Goal: Information Seeking & Learning: Learn about a topic

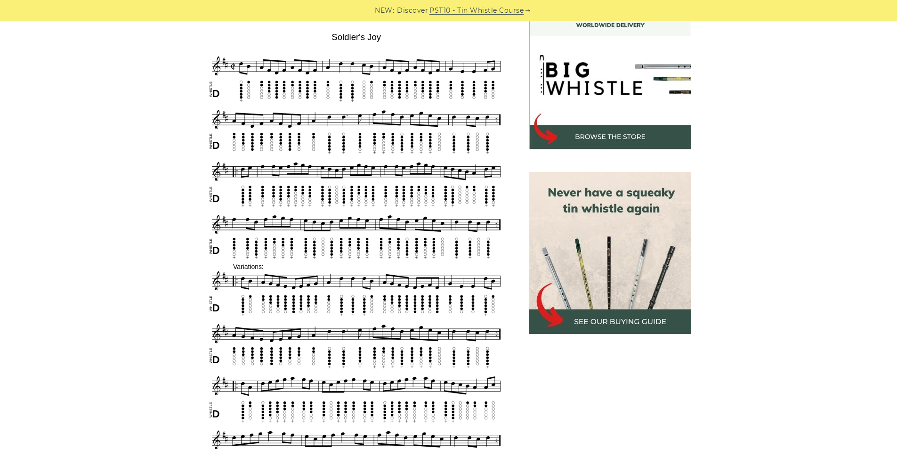
scroll to position [424, 0]
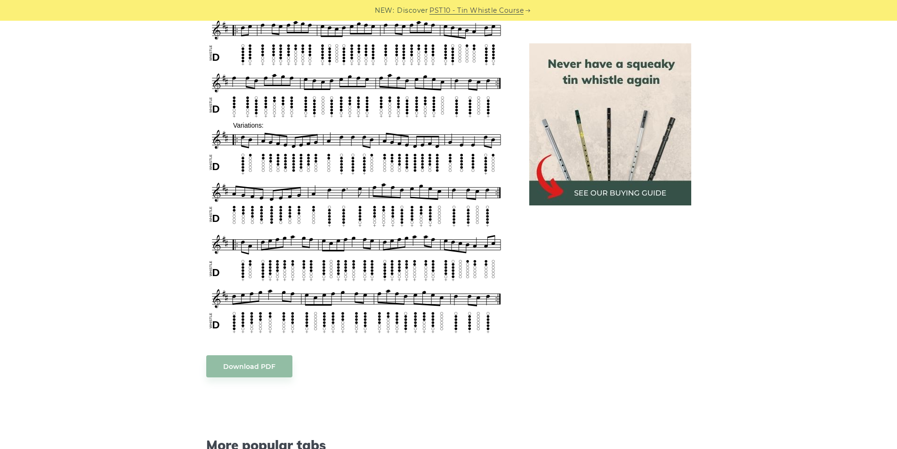
click at [232, 368] on body "NEW: Discover PST10 - Tin Whistle Course Lessons Fingering Charts Tabs & Notes …" at bounding box center [448, 406] width 897 height 1661
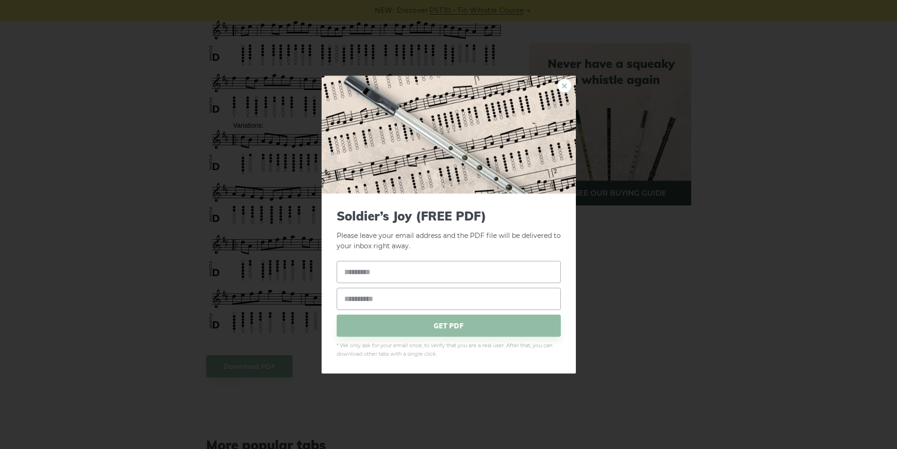
click at [565, 88] on link "×" at bounding box center [564, 85] width 14 height 14
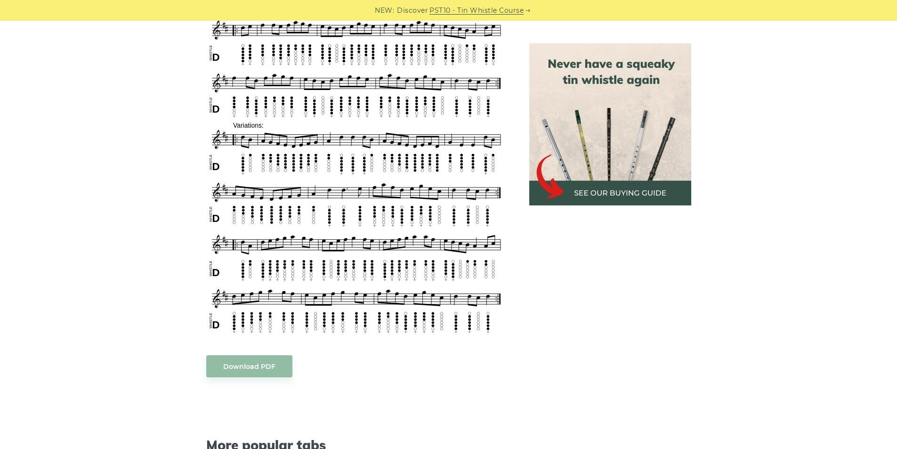
scroll to position [235, 0]
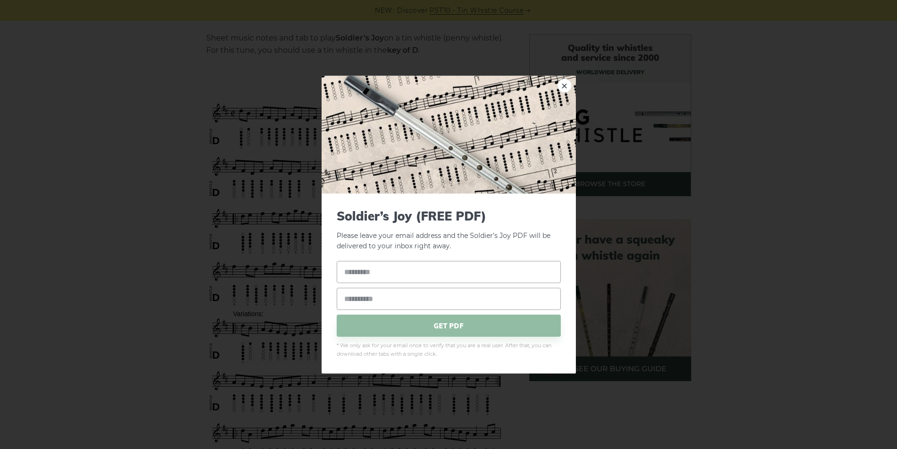
drag, startPoint x: 338, startPoint y: 209, endPoint x: 715, endPoint y: 203, distance: 376.7
click at [715, 203] on div "× Soldier’s Joy (FREE PDF) Please leave your email address and the Soldier’s Jo…" at bounding box center [448, 224] width 897 height 449
click at [565, 86] on link "×" at bounding box center [564, 85] width 14 height 14
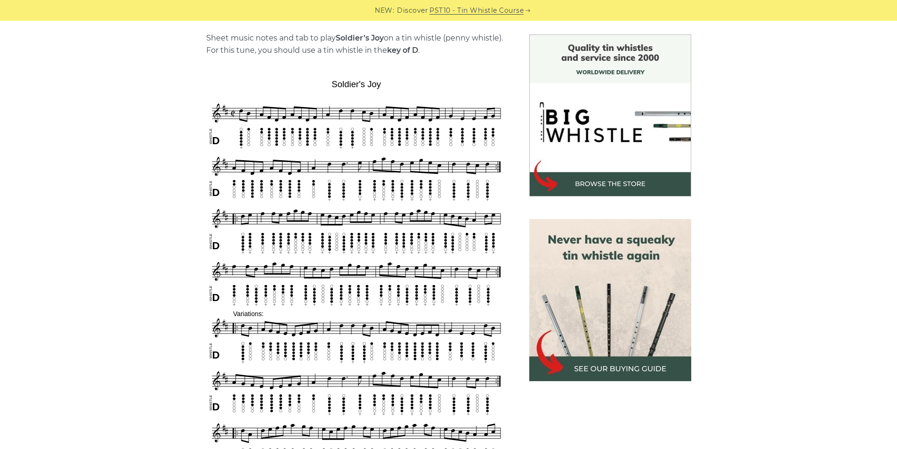
scroll to position [330, 0]
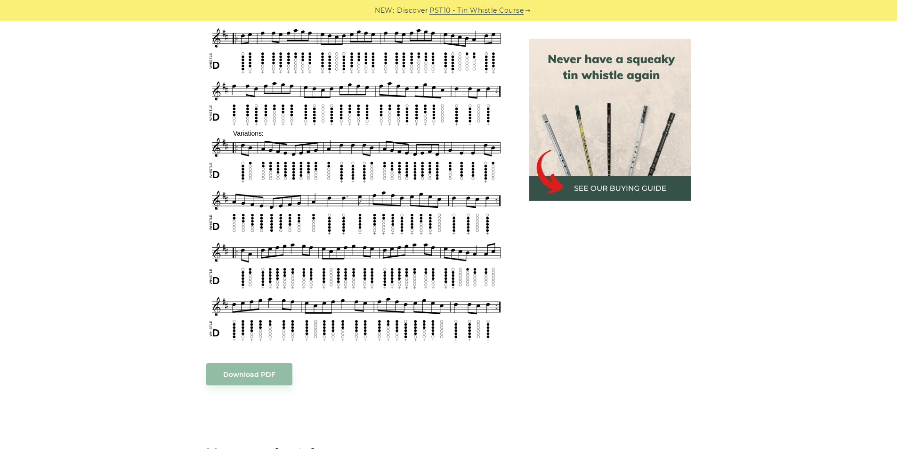
scroll to position [330, 0]
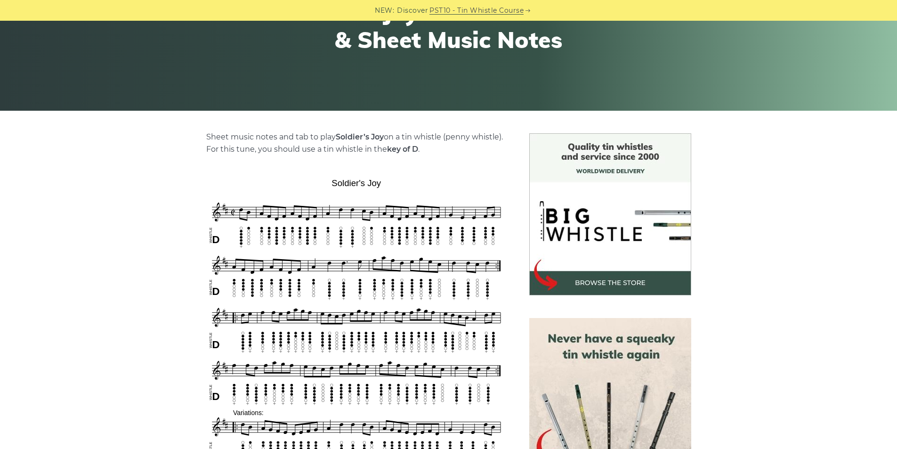
scroll to position [235, 0]
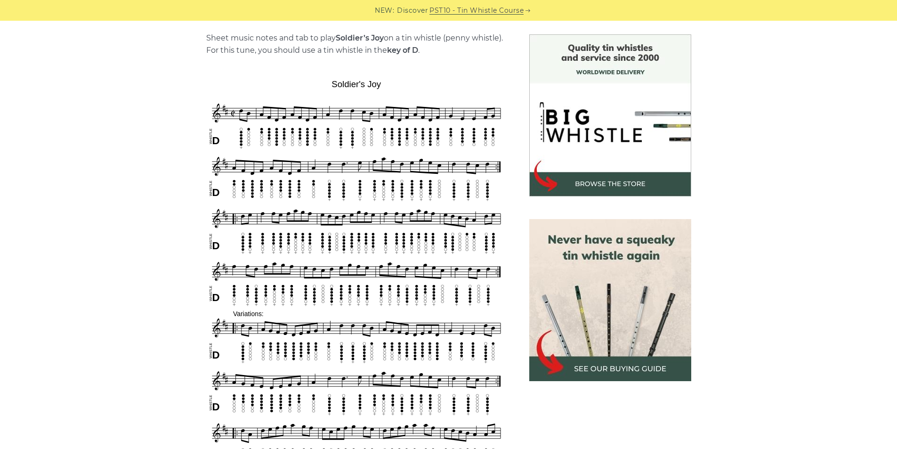
drag, startPoint x: 232, startPoint y: 98, endPoint x: 464, endPoint y: 207, distance: 256.1
click at [464, 207] on div "Sheet music notes and tab to play Soldier’s Joy on a tin whistle (penny whistle…" at bounding box center [449, 455] width 554 height 843
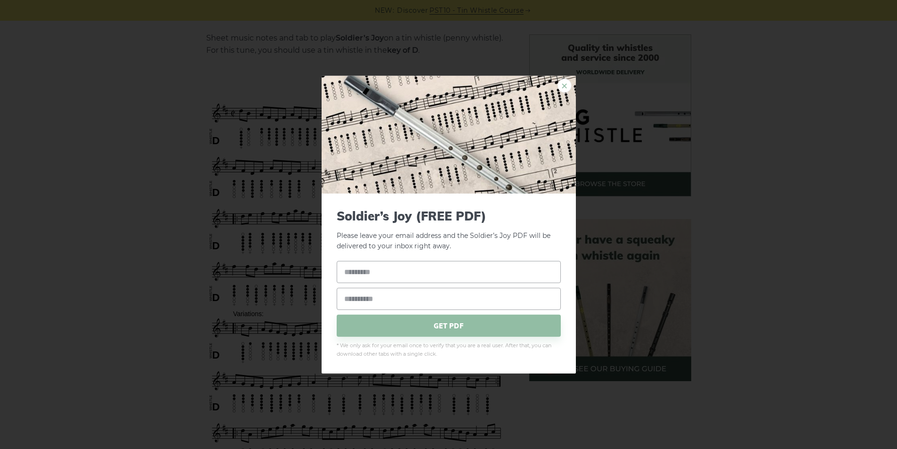
click at [563, 86] on link "×" at bounding box center [564, 85] width 14 height 14
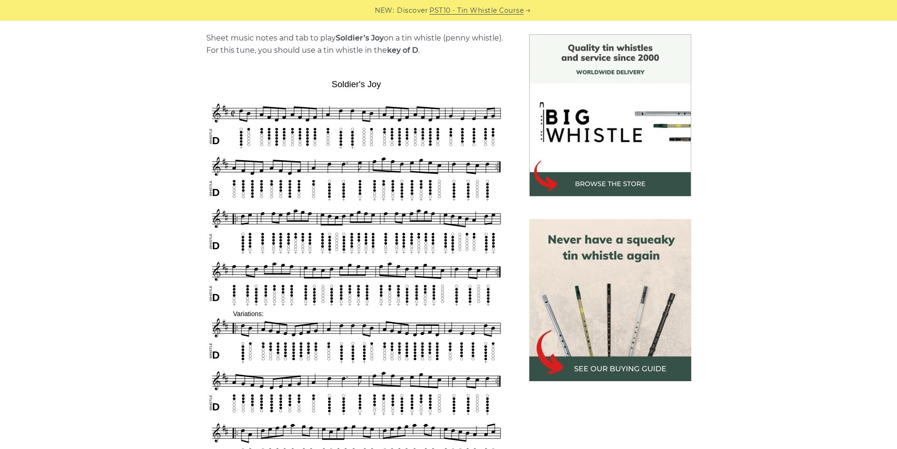
click at [115, 235] on div "Sheet music notes and tab to play Soldier’s Joy on a tin whistle (penny whistle…" at bounding box center [448, 455] width 897 height 843
